Goal: Find specific page/section: Find specific page/section

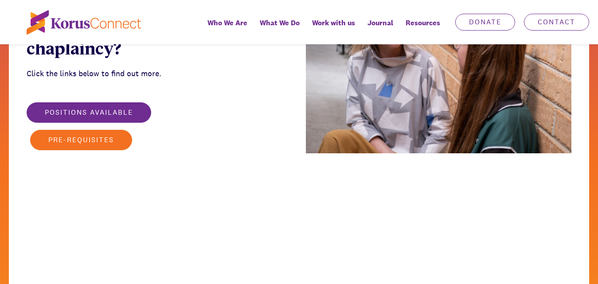
scroll to position [1196, 0]
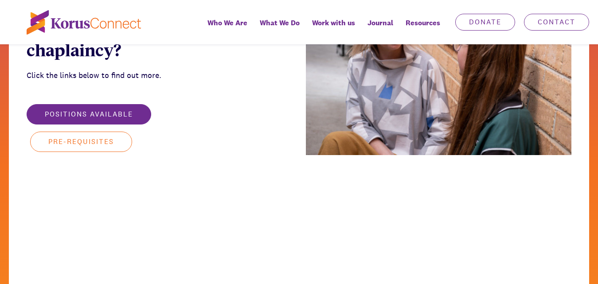
click at [102, 133] on button "Pre-requisites" at bounding box center [81, 142] width 102 height 20
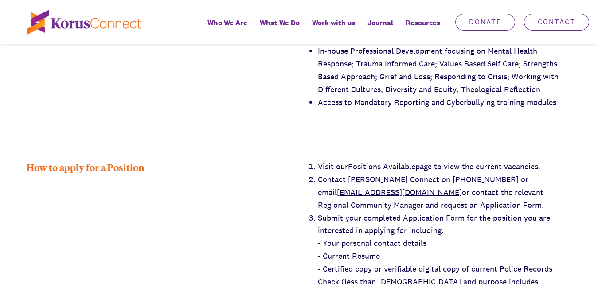
scroll to position [1550, 0]
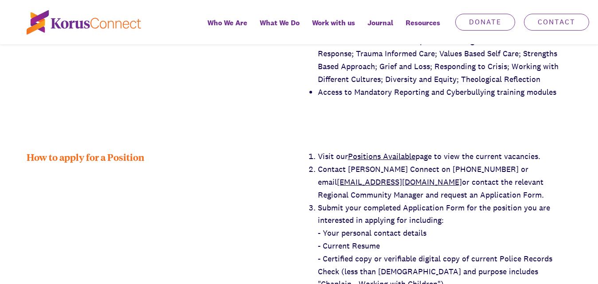
click at [377, 151] on link "Positions Available" at bounding box center [381, 156] width 67 height 10
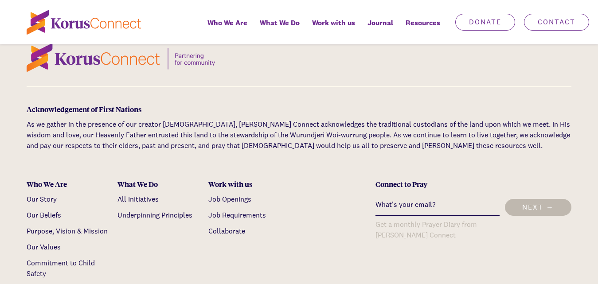
scroll to position [1683, 0]
